Goal: Feedback & Contribution: Submit feedback/report problem

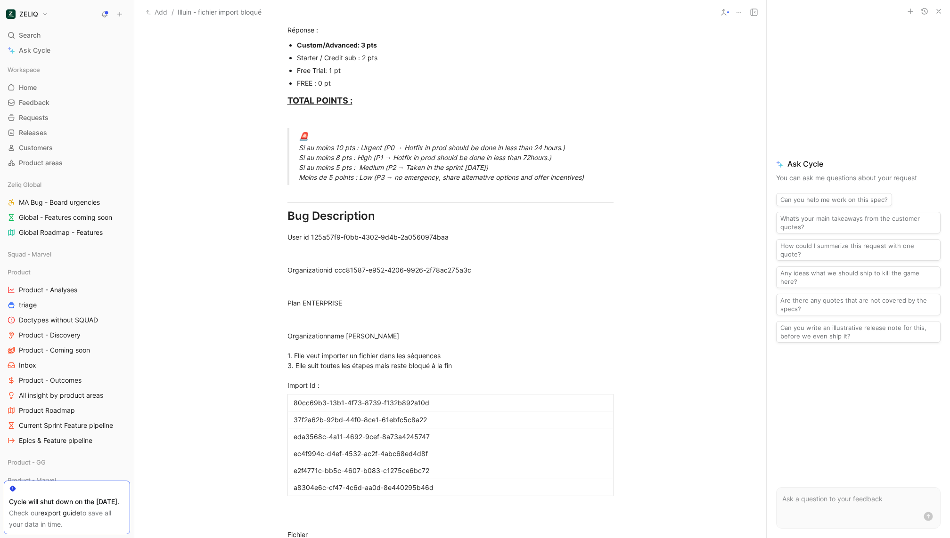
scroll to position [683, 0]
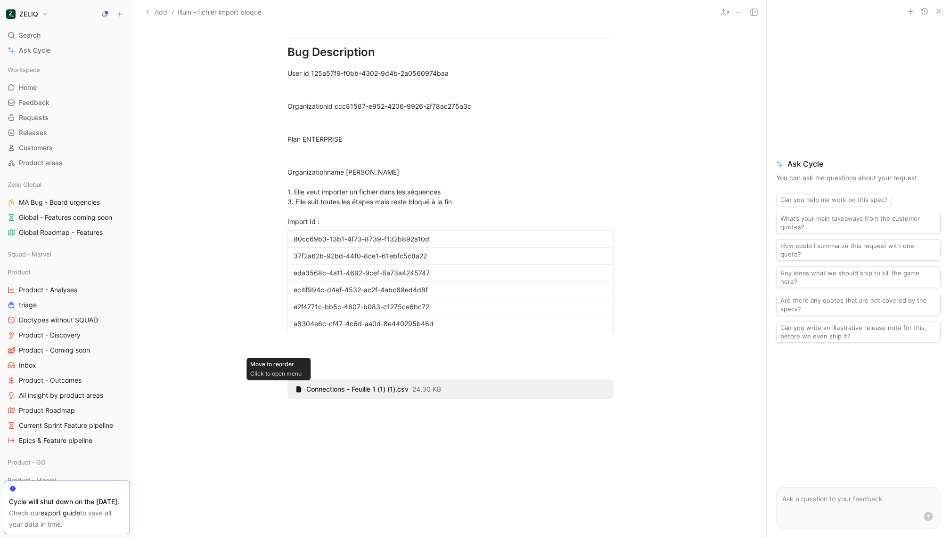
click at [277, 380] on div "Move to reorder Click to open menu" at bounding box center [278, 390] width 18 height 20
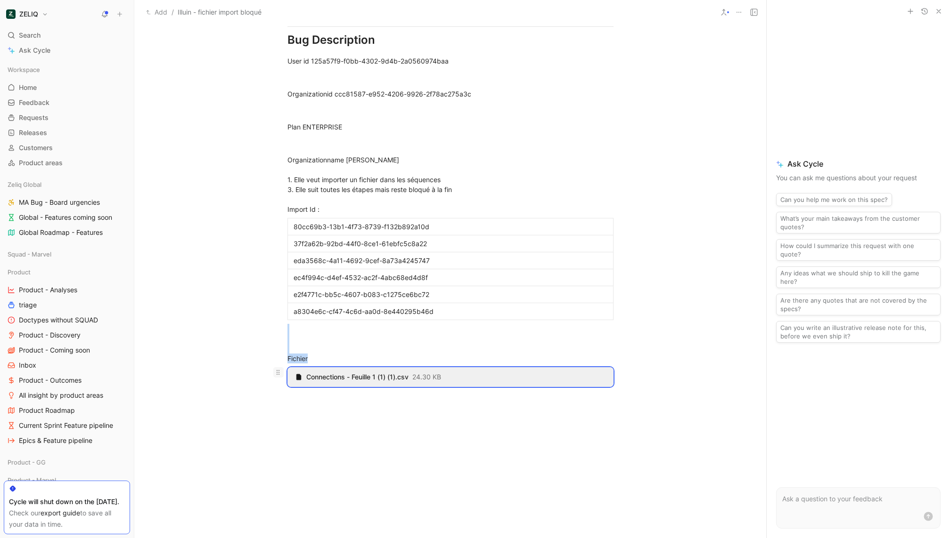
click at [277, 370] on icon at bounding box center [278, 373] width 8 height 8
click at [0, 0] on icon at bounding box center [0, 0] width 0 height 0
click at [274, 407] on span "Download" at bounding box center [269, 405] width 31 height 8
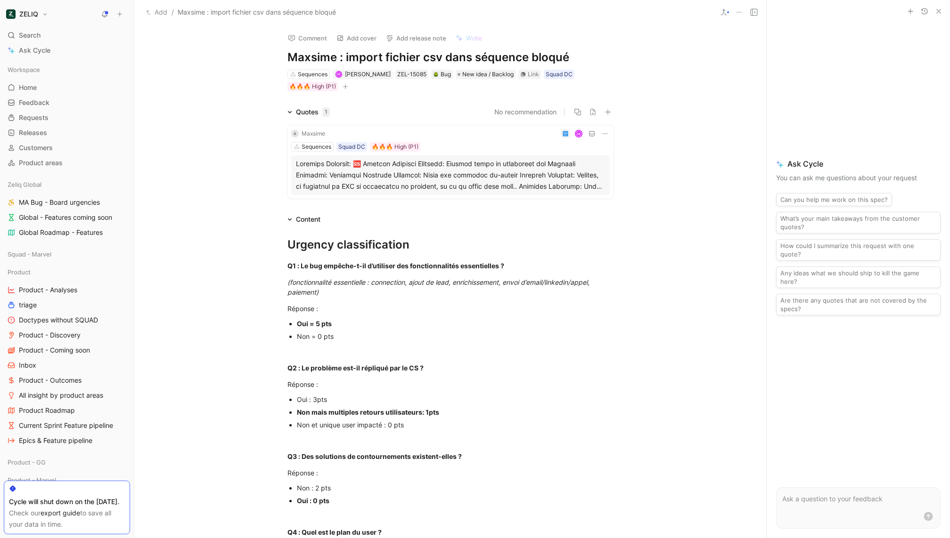
click at [297, 38] on button "Comment" at bounding box center [308, 38] width 48 height 13
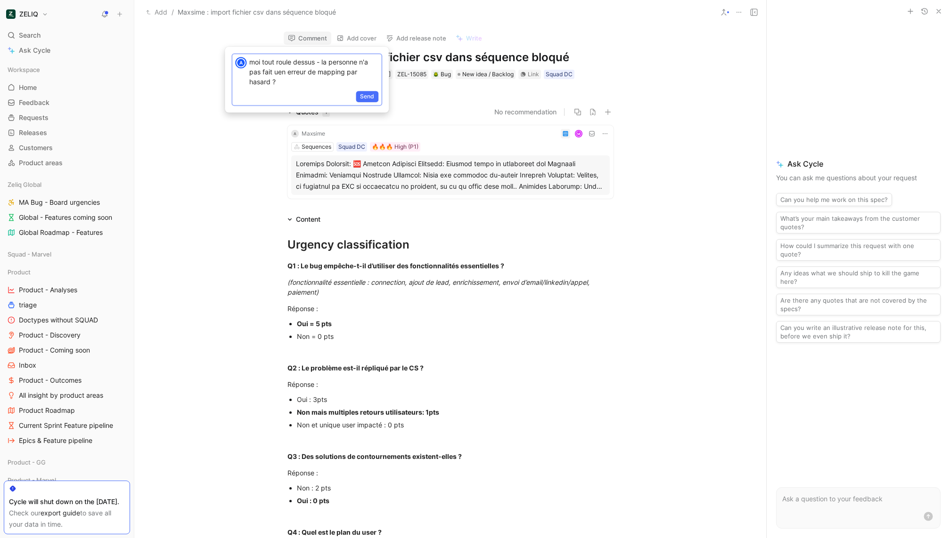
click at [367, 90] on div "Send" at bounding box center [306, 98] width 149 height 16
click at [370, 95] on span "Send" at bounding box center [367, 96] width 14 height 9
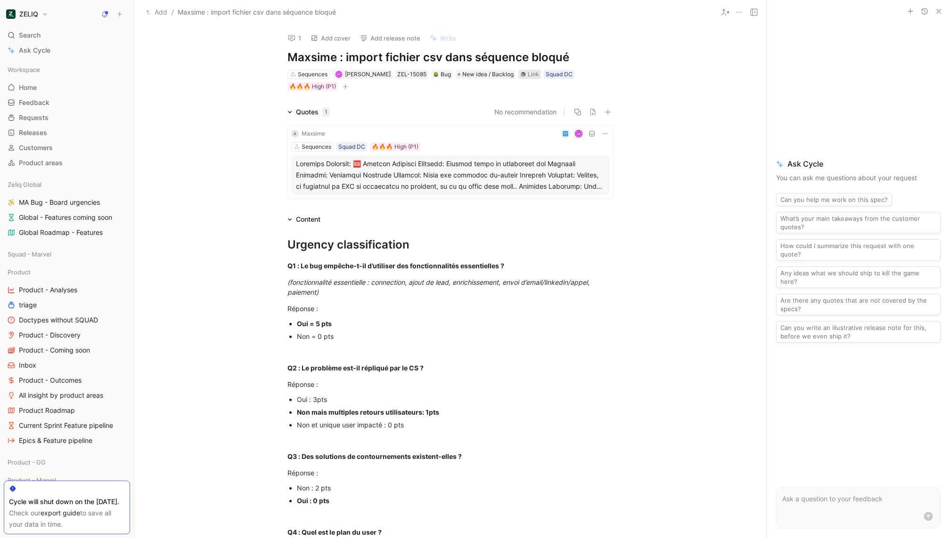
click at [528, 74] on div "Link" at bounding box center [533, 74] width 11 height 9
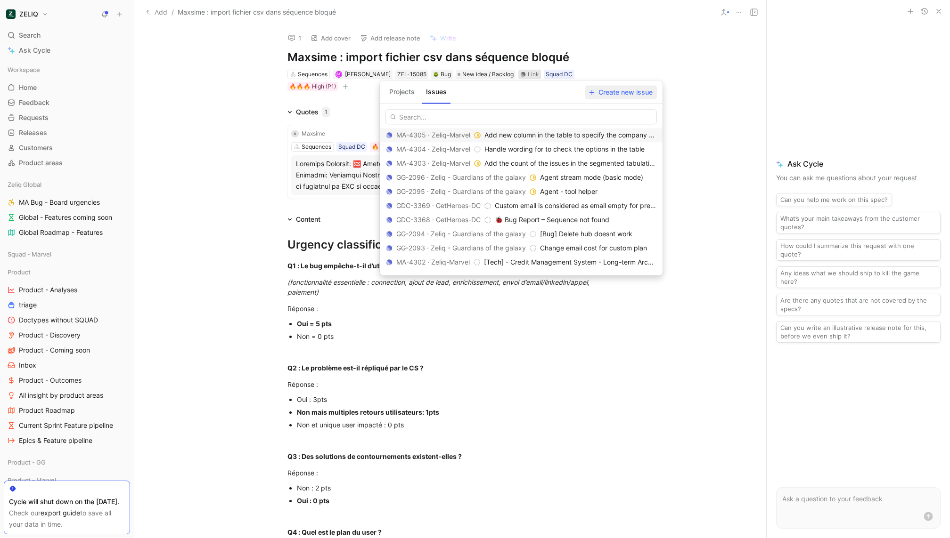
click at [626, 94] on span "Create new issue" at bounding box center [621, 92] width 64 height 11
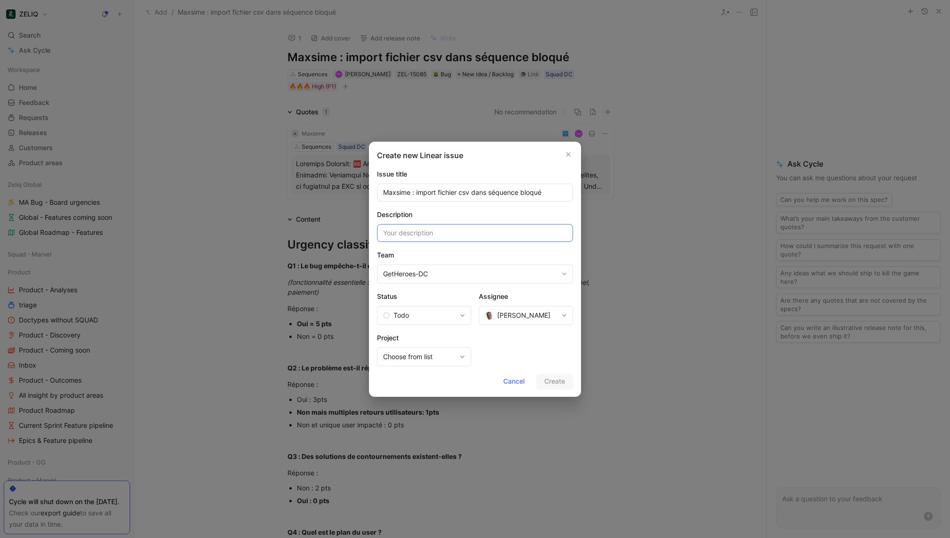
click at [448, 234] on input at bounding box center [475, 233] width 196 height 18
click at [523, 310] on span "Laurent LUCIANO" at bounding box center [523, 315] width 53 height 11
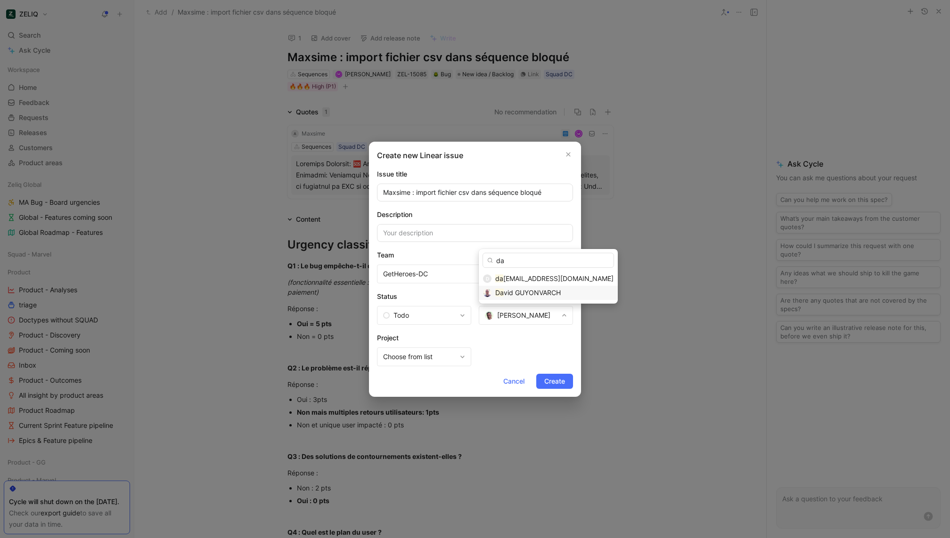
type input "da"
click at [511, 298] on div "Da vid GUYONVARCH" at bounding box center [554, 292] width 118 height 11
click at [455, 234] on input at bounding box center [475, 233] width 196 height 18
paste input "insert or update on table "contacts" violates foreign key constraint "FK_b53945…"
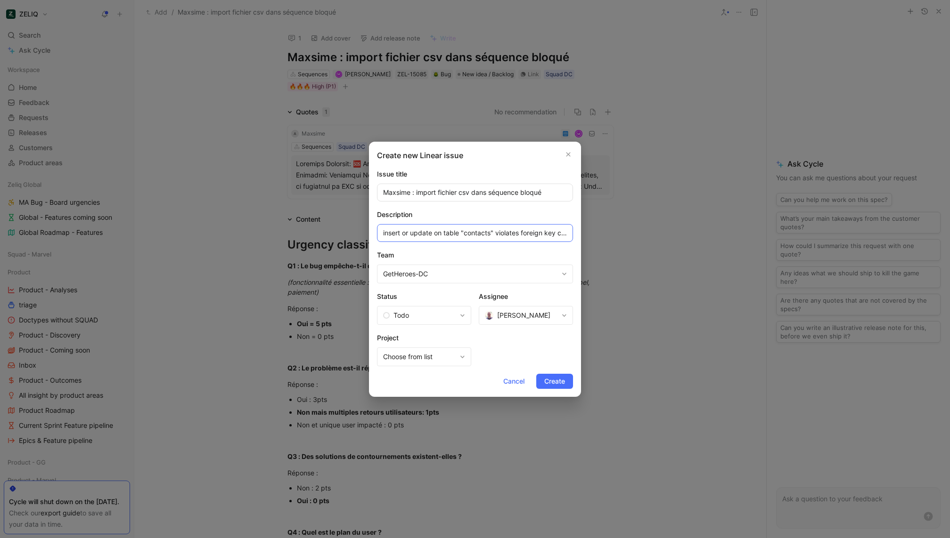
scroll to position [0, 142]
type input "insert or update on table "contacts" violates foreign key constraint "FK_b53945…"
click at [536, 374] on button "Create" at bounding box center [554, 381] width 37 height 15
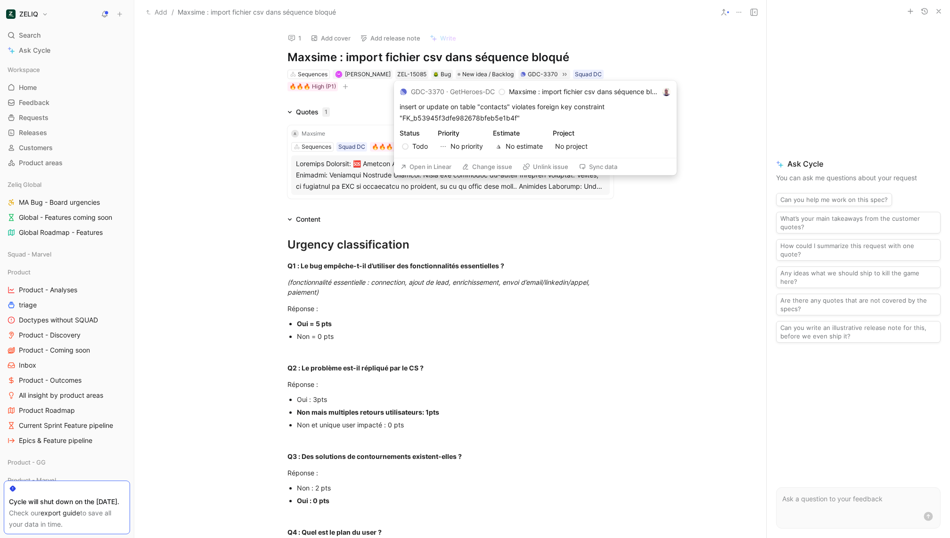
click at [422, 170] on button "Open in Linear" at bounding box center [426, 166] width 60 height 13
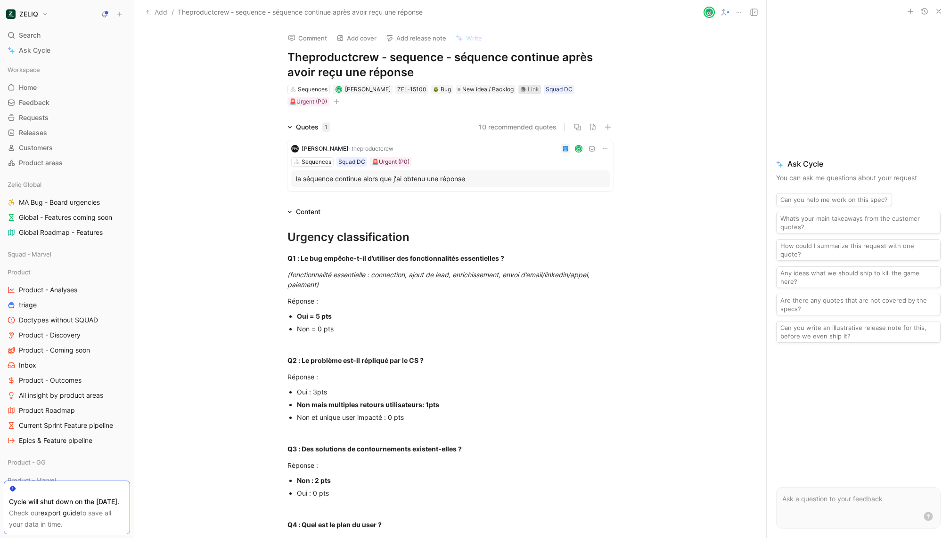
click at [530, 90] on div "Link" at bounding box center [533, 89] width 11 height 9
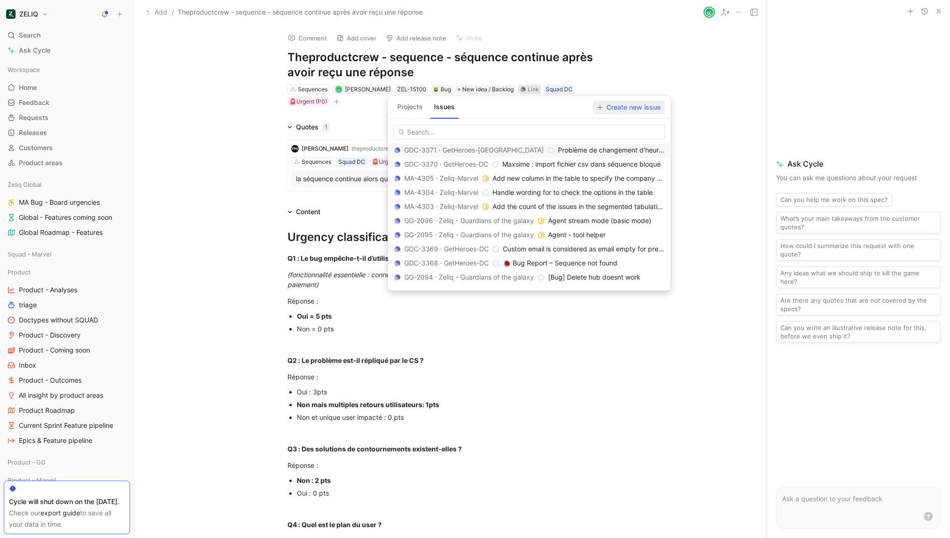
click at [623, 105] on span "Create new issue" at bounding box center [629, 107] width 64 height 11
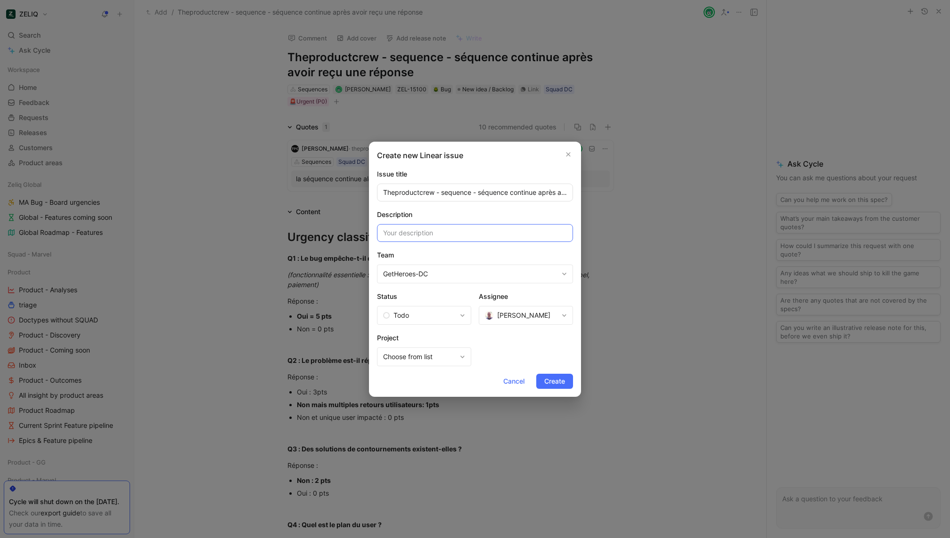
click at [470, 232] on input at bounding box center [475, 233] width 196 height 18
click at [498, 310] on span "David GUYONVARCH" at bounding box center [523, 315] width 53 height 11
type input "D"
type input "laure"
click at [431, 232] on input at bounding box center [475, 233] width 196 height 18
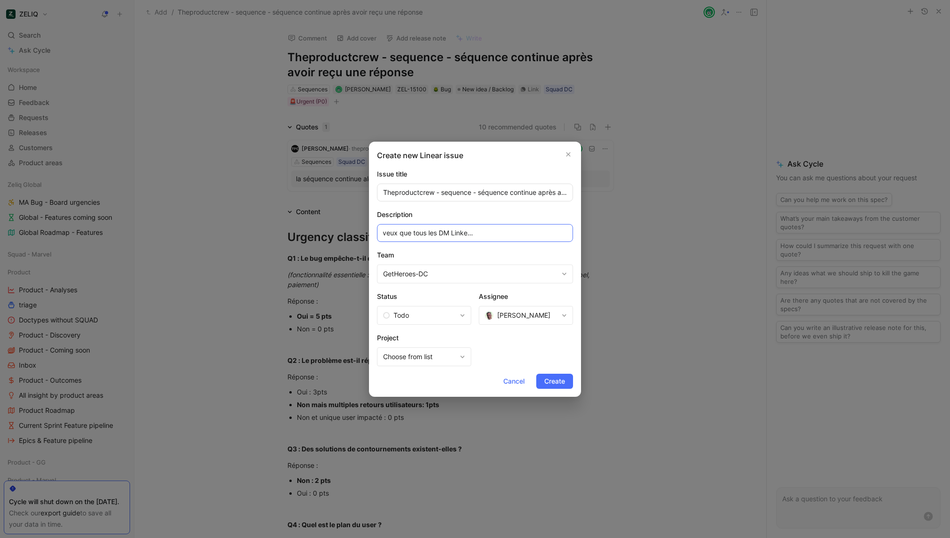
scroll to position [0, 97]
type input "- changer la regle métier => je veux que tous les DM LinkedIn et Email soit ski…"
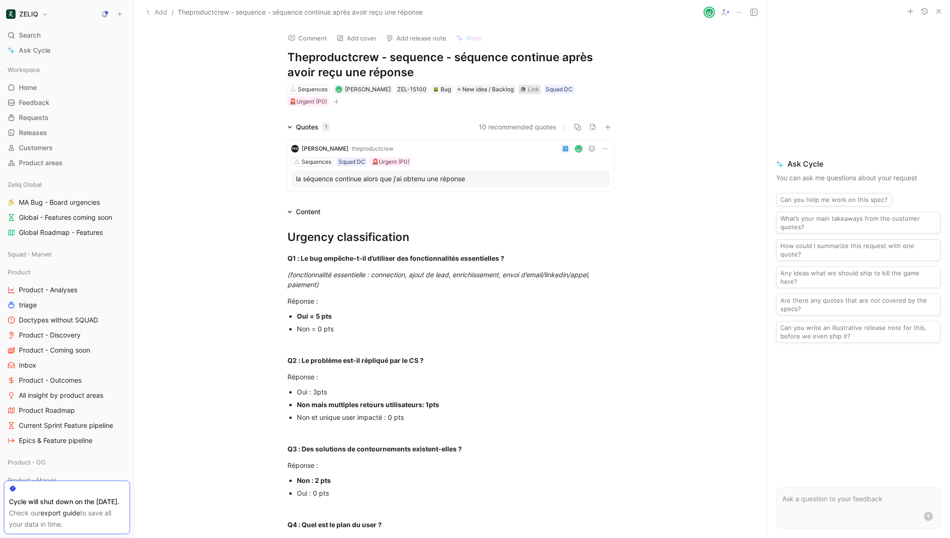
click at [534, 87] on div "Link" at bounding box center [533, 89] width 11 height 9
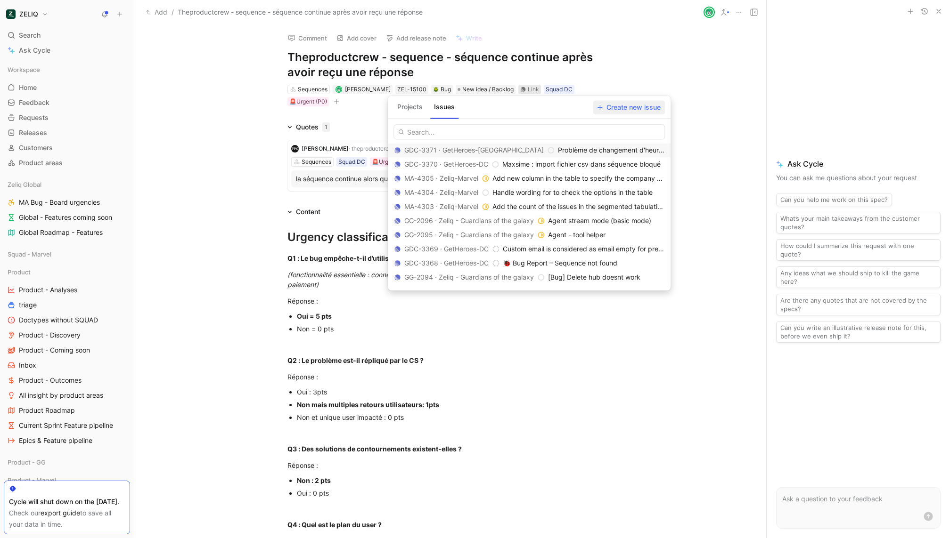
click at [630, 111] on span "Create new issue" at bounding box center [629, 107] width 64 height 11
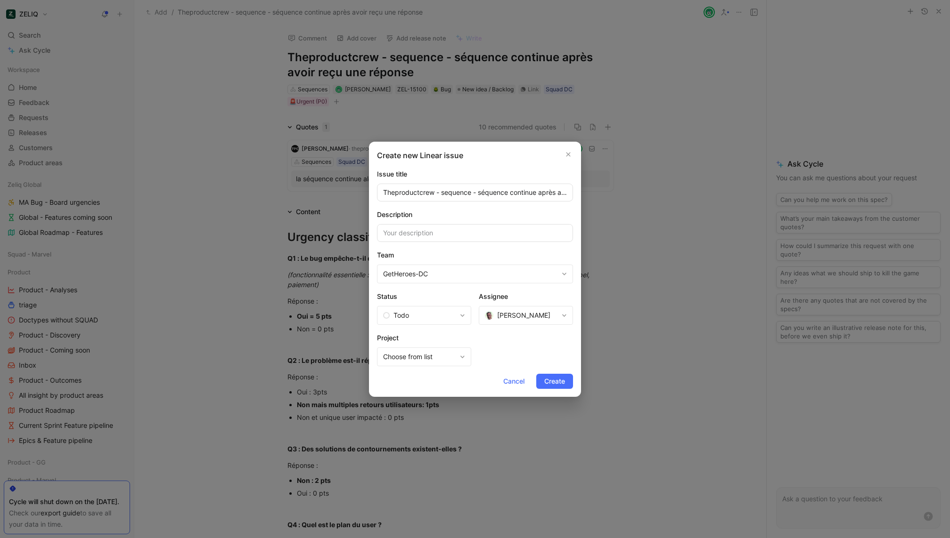
click at [559, 193] on input "Theproductcrew - sequence - séquence continue après avoir reçu une réponse" at bounding box center [475, 193] width 196 height 18
type input "D"
click at [446, 194] on input "LinkedIn DM skipped + Email Skip rules" at bounding box center [475, 193] width 196 height 18
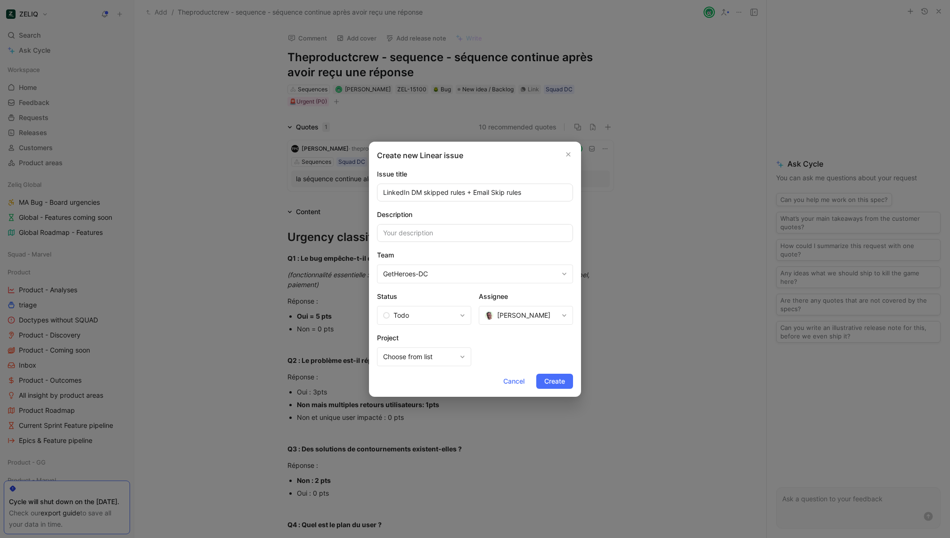
click at [503, 193] on input "LinkedIn DM skipped rules + Email Skip rules" at bounding box center [475, 193] width 196 height 18
type input "LinkedIn DM skipped rules + Email Skipped rules"
click at [466, 232] on input at bounding box center [475, 233] width 196 height 18
paste input "❓ Problème Quand un DM LinkedIn est skippé (pas connecté), le step suivant peut…"
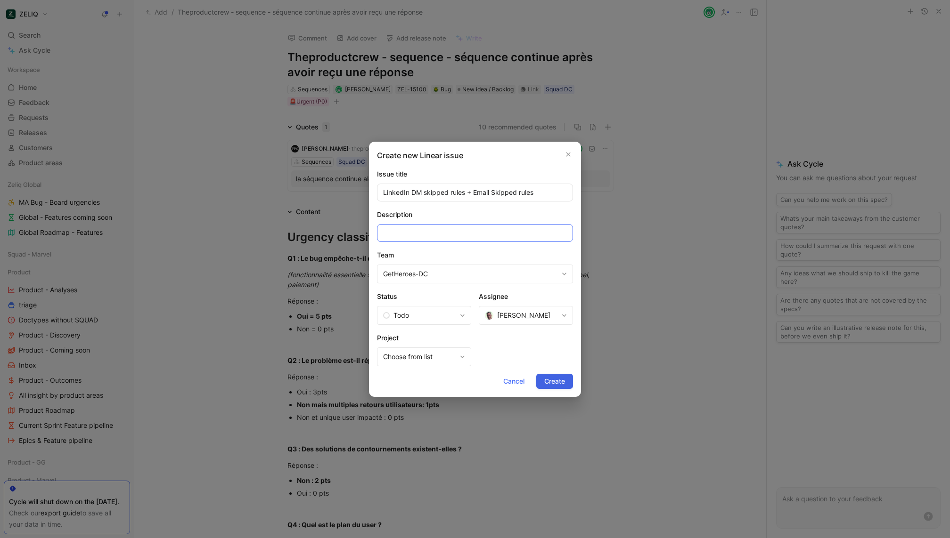
type input "❓ Problème Quand un DM LinkedIn est skippé (pas connecté), le step suivant peut…"
click at [555, 383] on span "Create" at bounding box center [554, 381] width 21 height 11
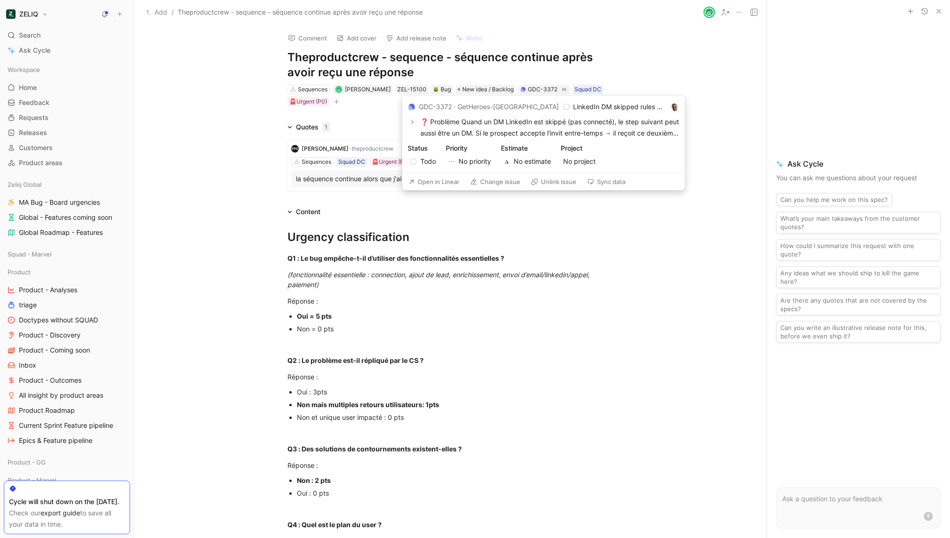
click at [450, 181] on button "Open in Linear" at bounding box center [434, 181] width 60 height 13
